Goal: Task Accomplishment & Management: Manage account settings

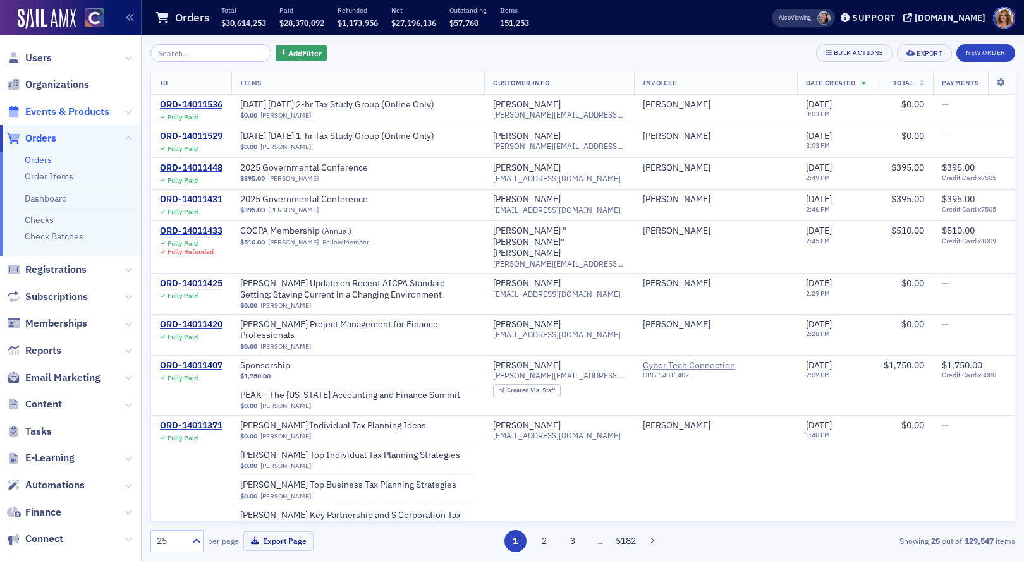
click at [92, 110] on span "Events & Products" at bounding box center [67, 112] width 84 height 14
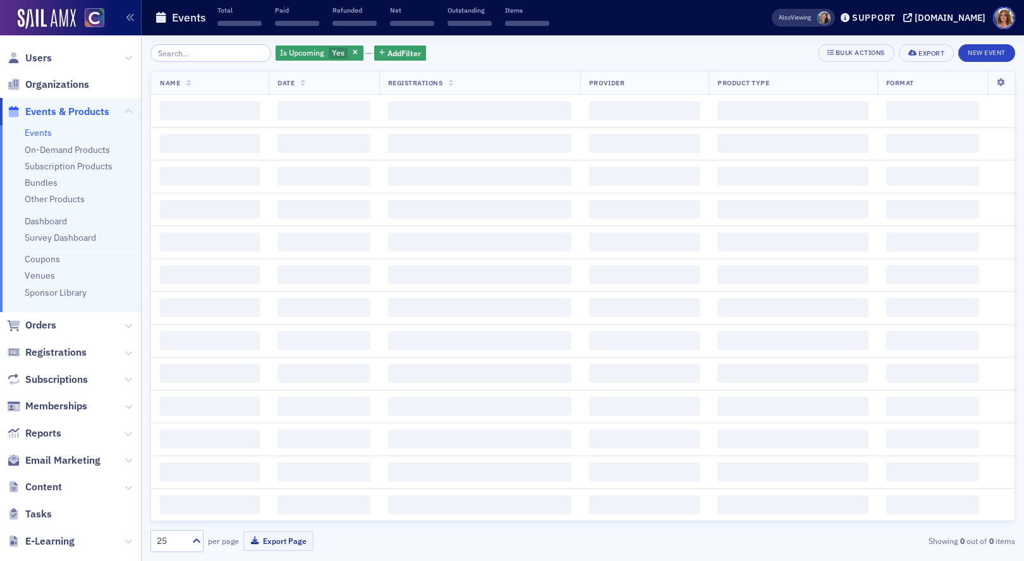
click at [179, 52] on input "search" at bounding box center [210, 53] width 121 height 18
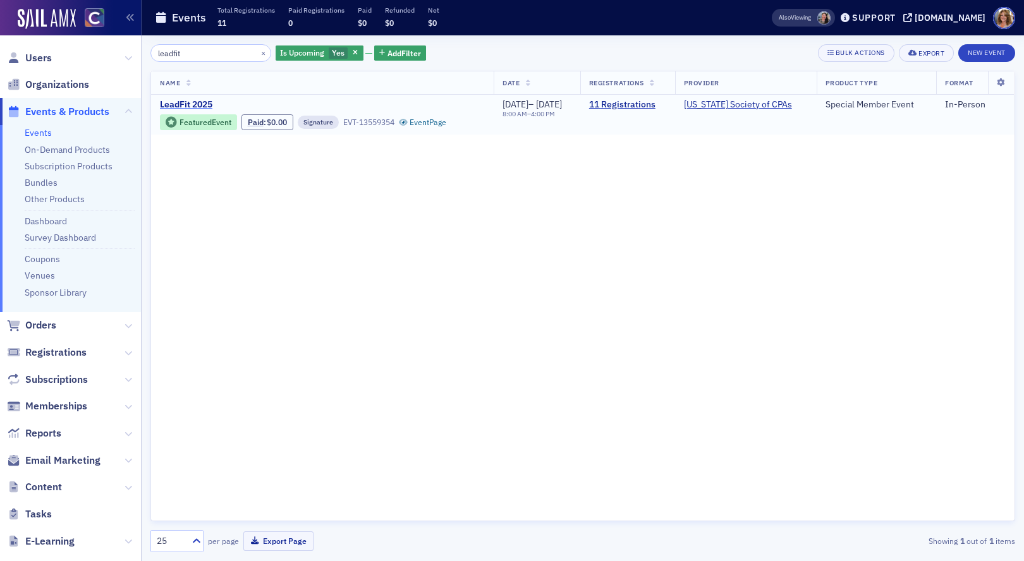
type input "leadfit"
click at [184, 103] on span "LeadFit 2025" at bounding box center [266, 104] width 212 height 11
click at [642, 104] on link "11 Registrations" at bounding box center [627, 104] width 77 height 11
